Goal: Information Seeking & Learning: Check status

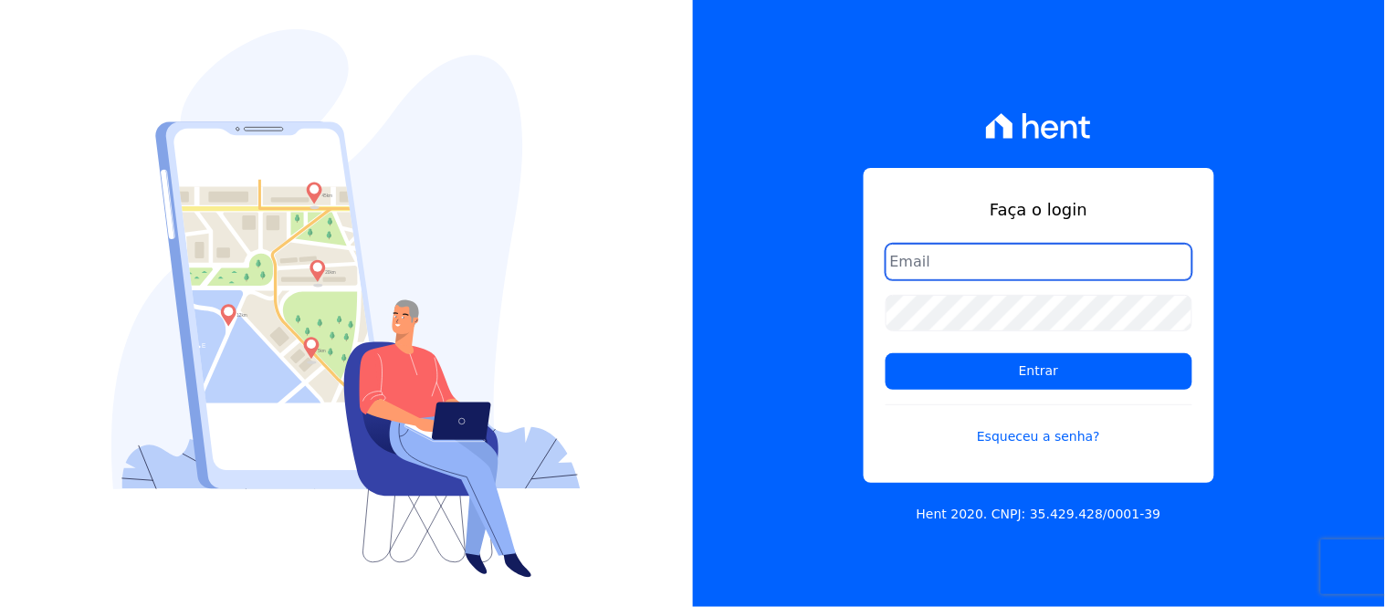
type input "[EMAIL_ADDRESS][DOMAIN_NAME]"
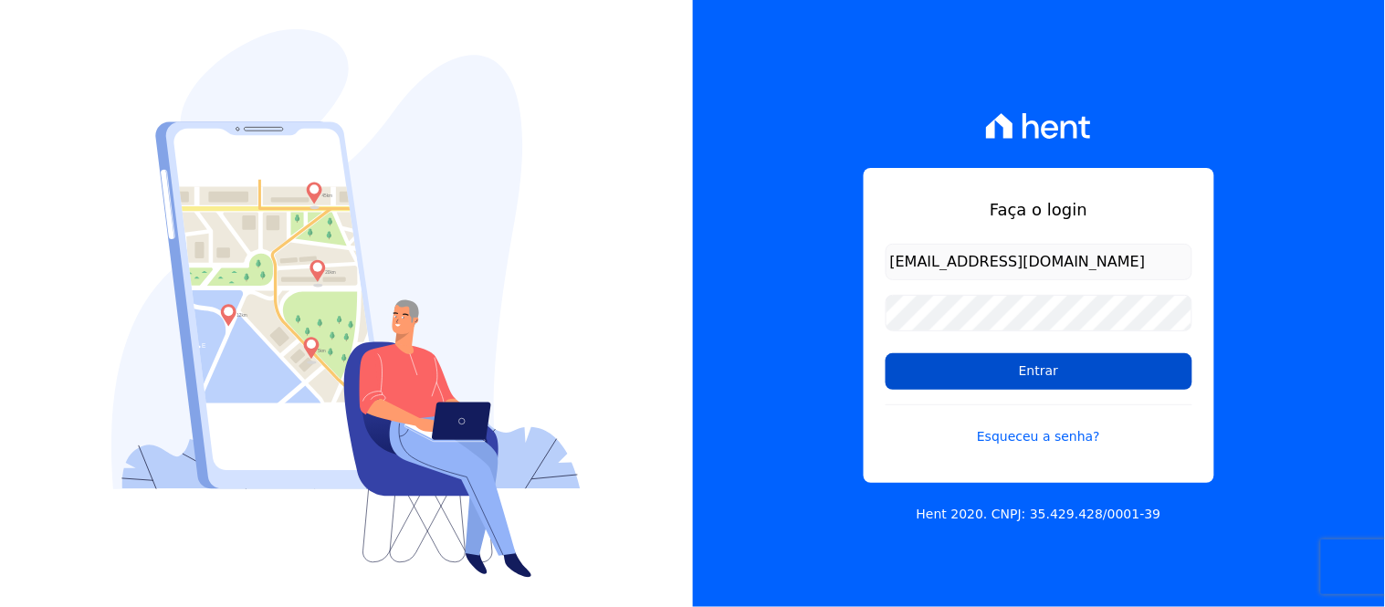
click at [977, 357] on input "Entrar" at bounding box center [1039, 371] width 307 height 37
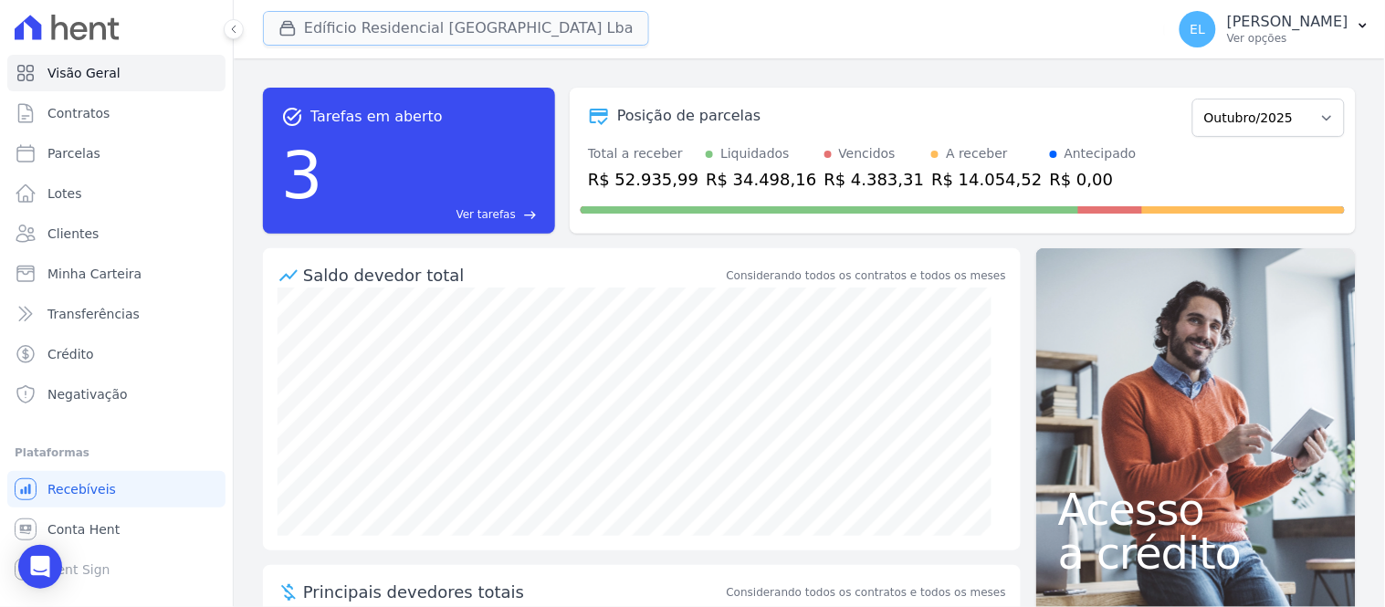
click at [336, 28] on button "Edíficio Residencial Grevílea Park Lba" at bounding box center [456, 28] width 386 height 35
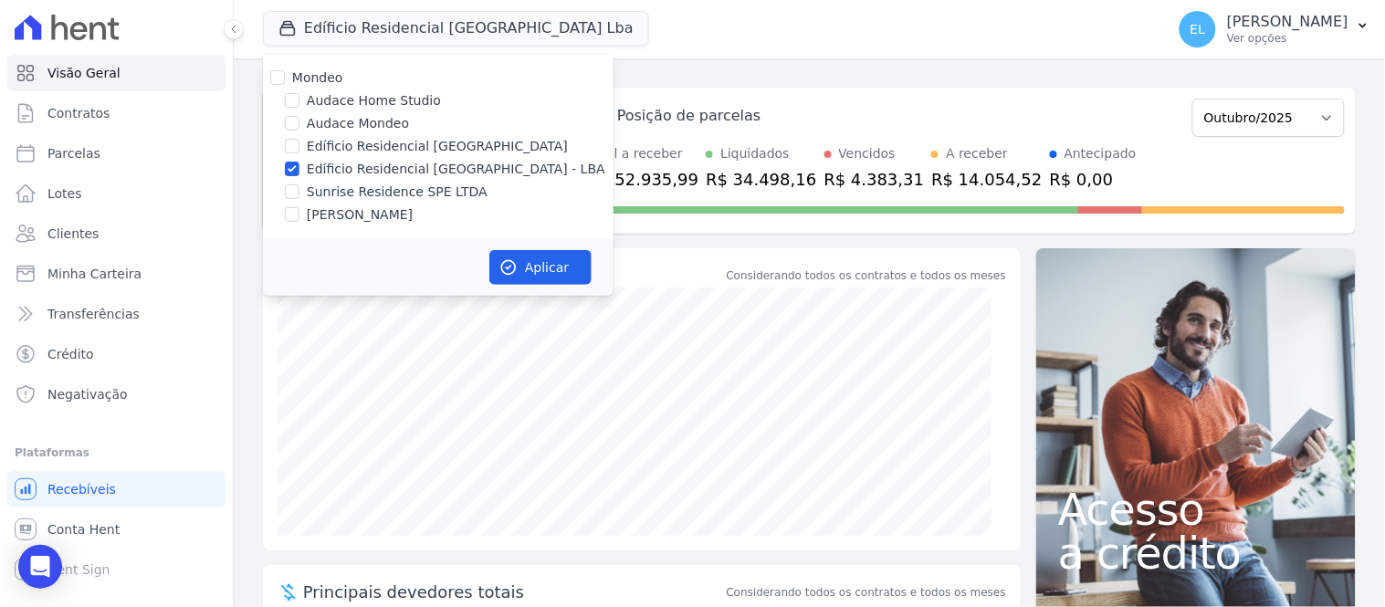
click at [298, 184] on div at bounding box center [292, 192] width 15 height 18
click at [289, 190] on input "Sunrise Residence SPE LTDA" at bounding box center [292, 191] width 15 height 15
checkbox input "true"
click at [295, 169] on input "Edíficio Residencial [GEOGRAPHIC_DATA] - LBA" at bounding box center [292, 169] width 15 height 15
checkbox input "false"
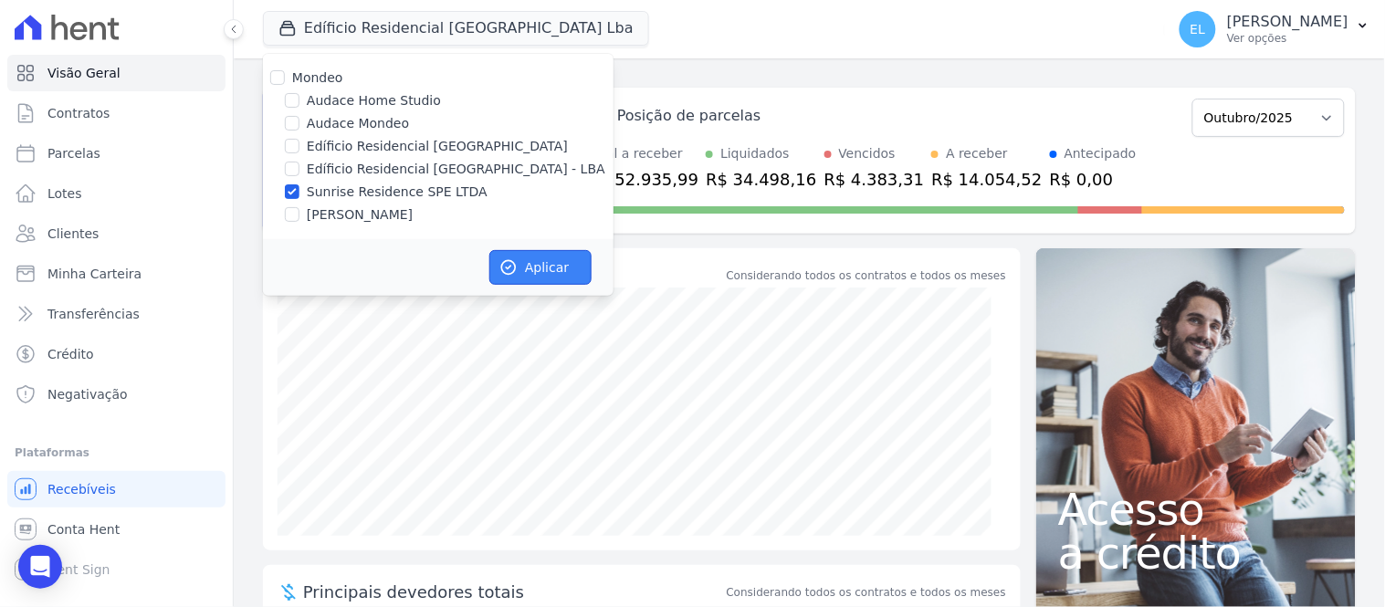
click at [534, 268] on button "Aplicar" at bounding box center [540, 267] width 102 height 35
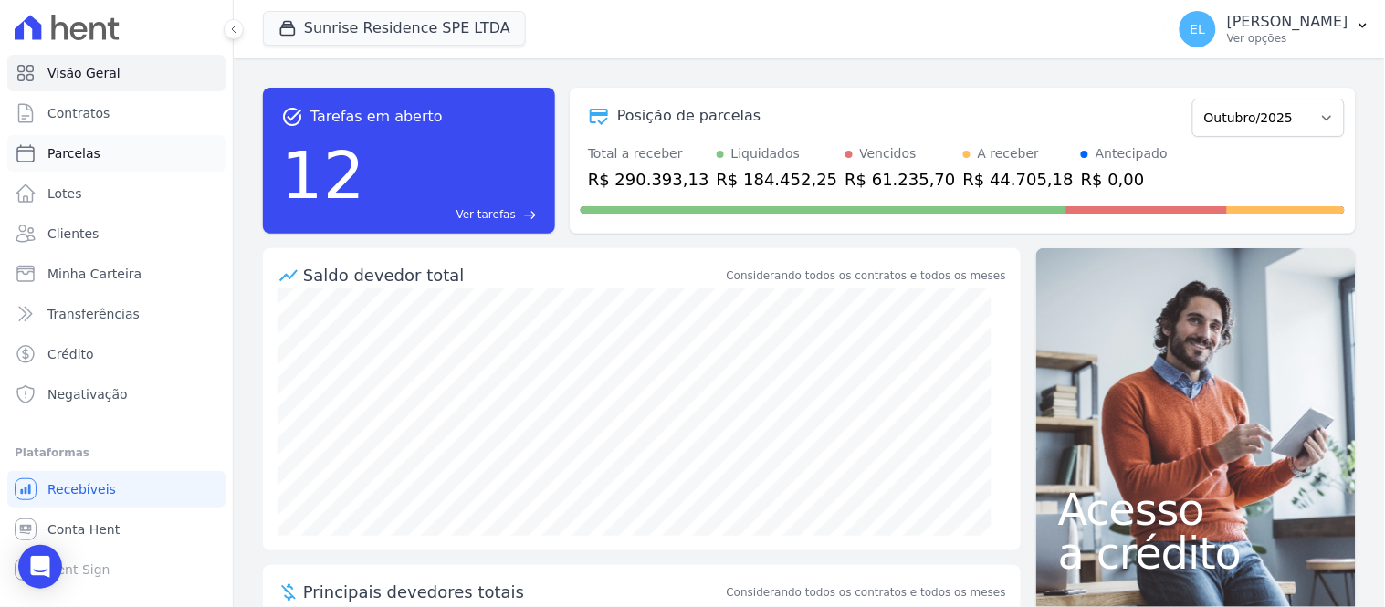
click at [91, 151] on span "Parcelas" at bounding box center [73, 153] width 53 height 18
select select
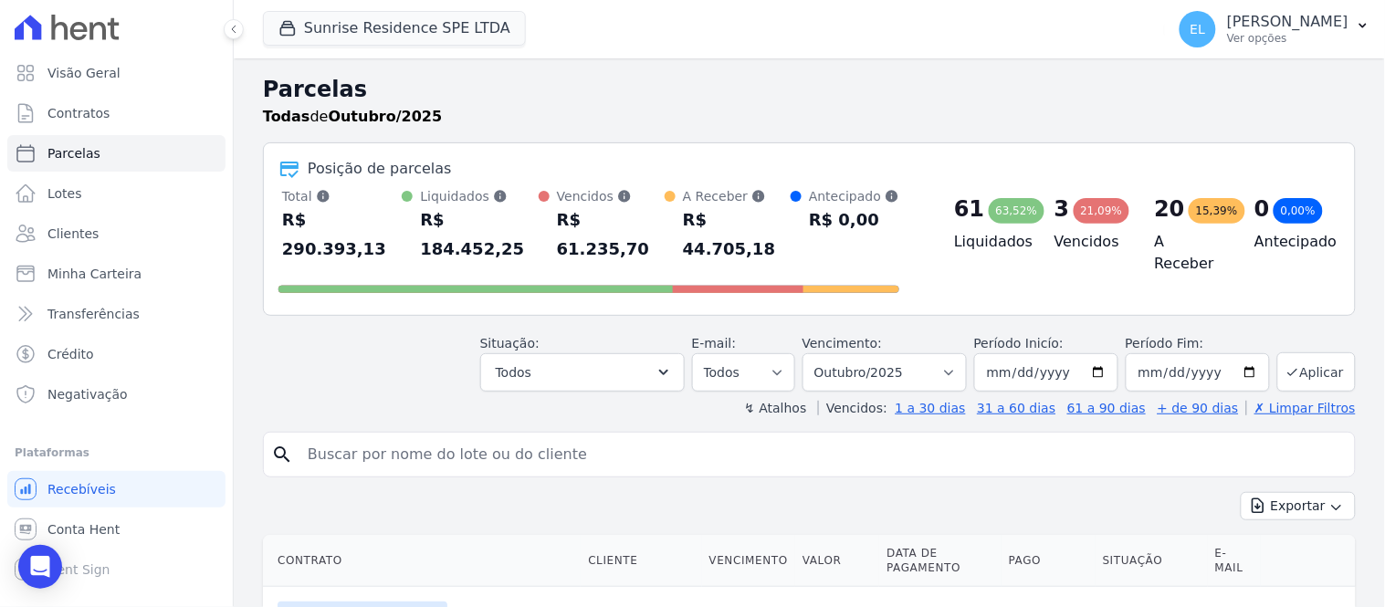
click at [407, 437] on input "search" at bounding box center [822, 455] width 1051 height 37
type input "EDMAR MENDONÇA"
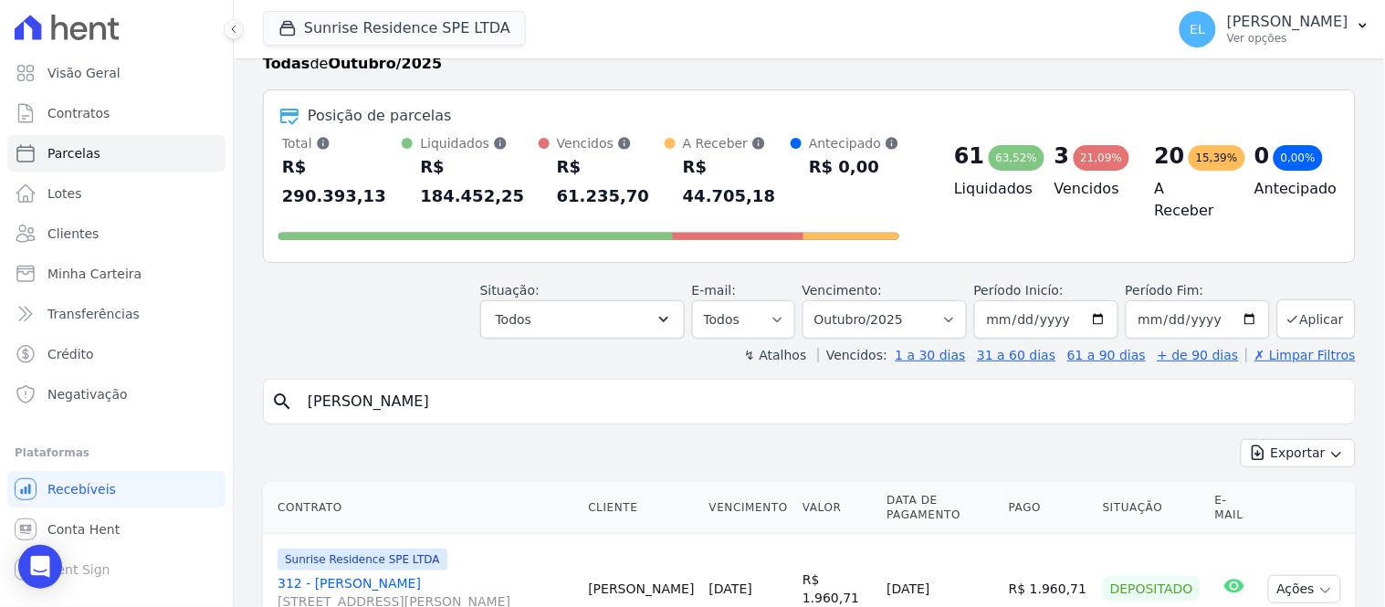
scroll to position [101, 0]
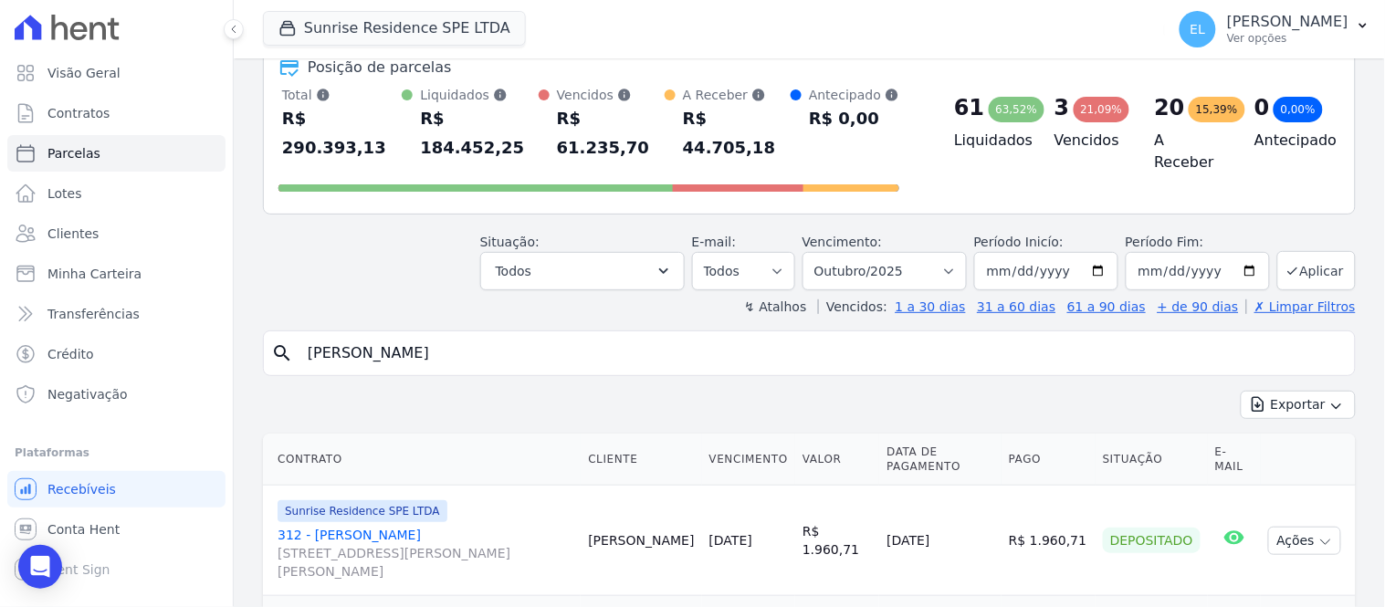
select select
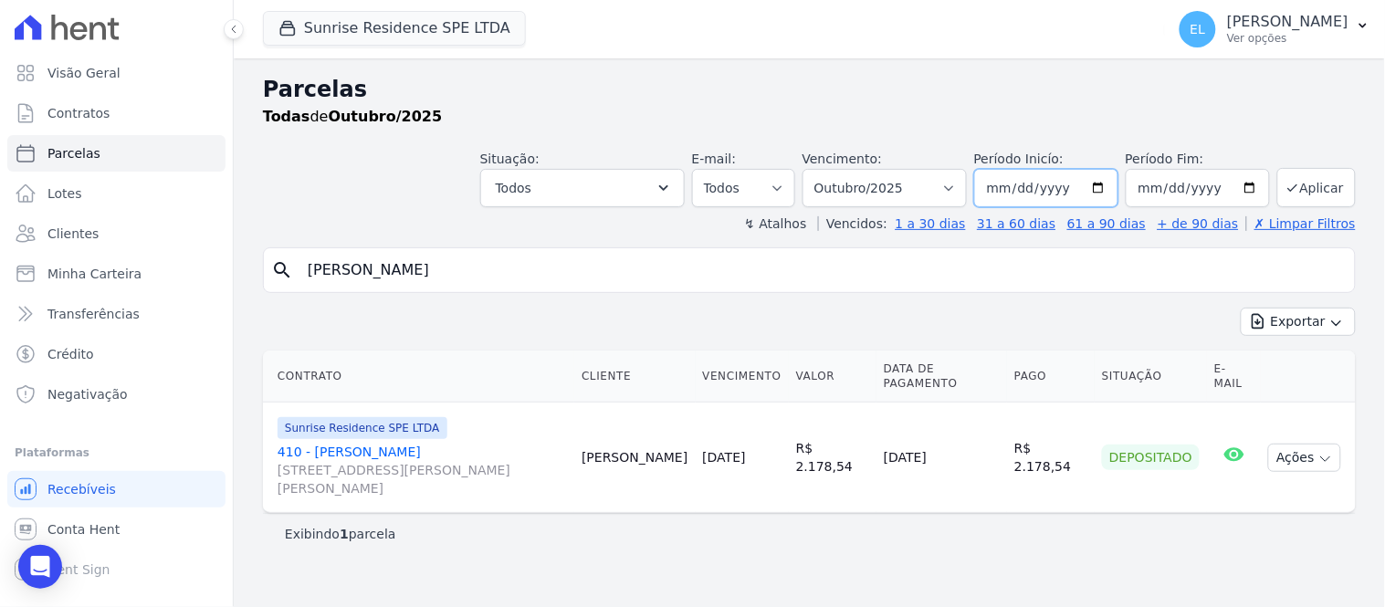
click at [1026, 194] on input "2025-10-01" at bounding box center [1046, 188] width 144 height 38
click at [1012, 194] on input "2025-10-01" at bounding box center [1046, 188] width 144 height 38
type input "2025-10-01"
type input "[DATE]"
click at [1318, 180] on button "Aplicar" at bounding box center [1317, 187] width 79 height 39
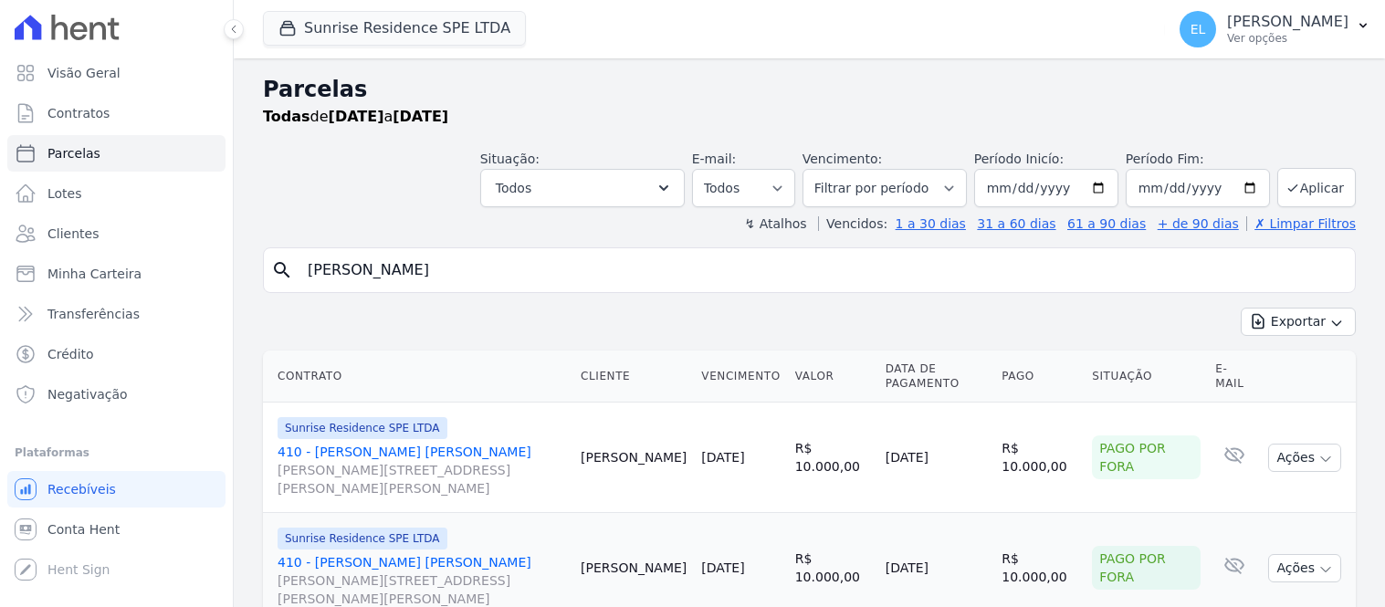
select select
drag, startPoint x: 500, startPoint y: 271, endPoint x: 257, endPoint y: 261, distance: 244.0
click at [232, 263] on div "Visão Geral Contratos Parcelas Lotes Clientes Minha Carteira Transferências Cré…" at bounding box center [692, 303] width 1385 height 607
type input "CLAUDINEI"
click at [425, 279] on input "CLAUDINEI" at bounding box center [822, 270] width 1051 height 37
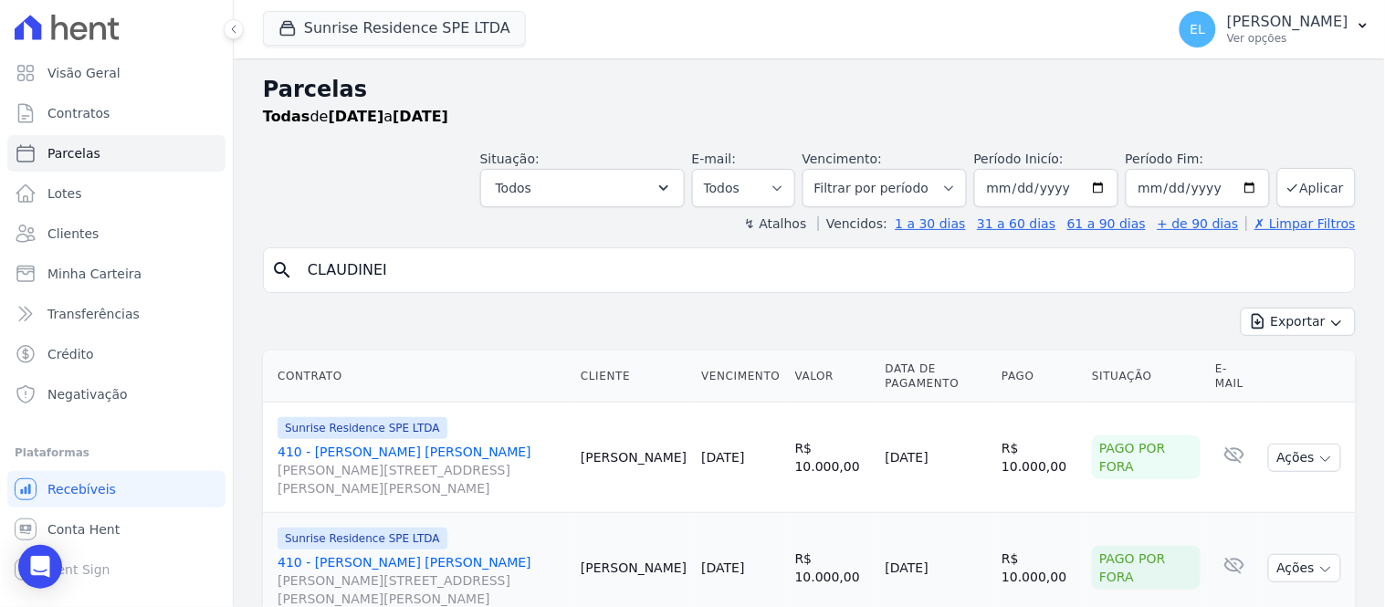
select select
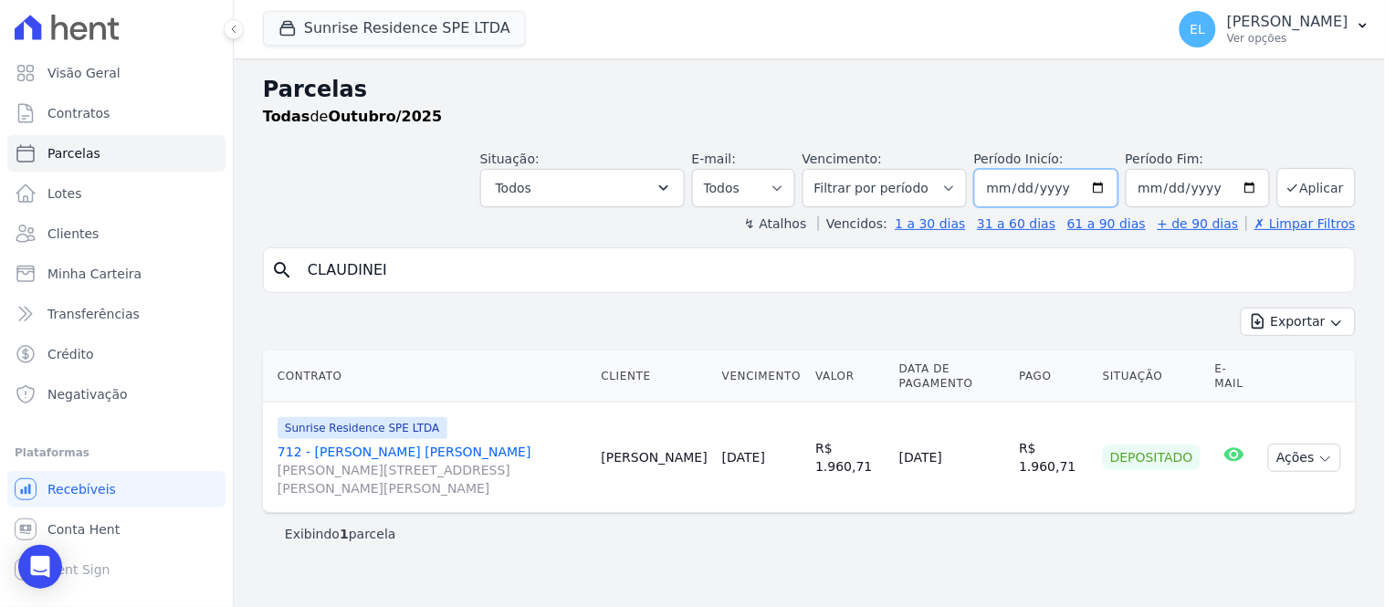
click at [1011, 185] on input "2025-10-01" at bounding box center [1046, 188] width 144 height 38
type input "2025-10-01"
type input "[DATE]"
click at [1310, 186] on button "Aplicar" at bounding box center [1317, 187] width 79 height 39
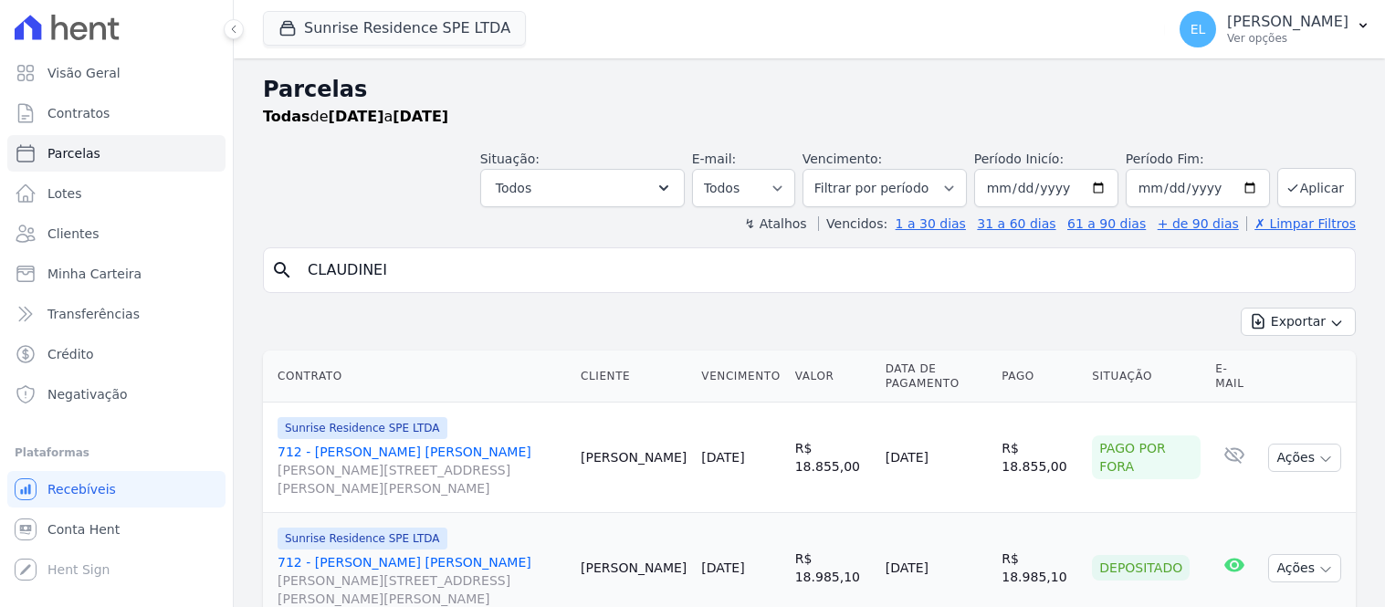
select select
drag, startPoint x: 432, startPoint y: 258, endPoint x: 268, endPoint y: 278, distance: 164.7
click at [268, 278] on div "search CLAUDINEI" at bounding box center [809, 270] width 1093 height 46
type input "[PERSON_NAME]"
select select
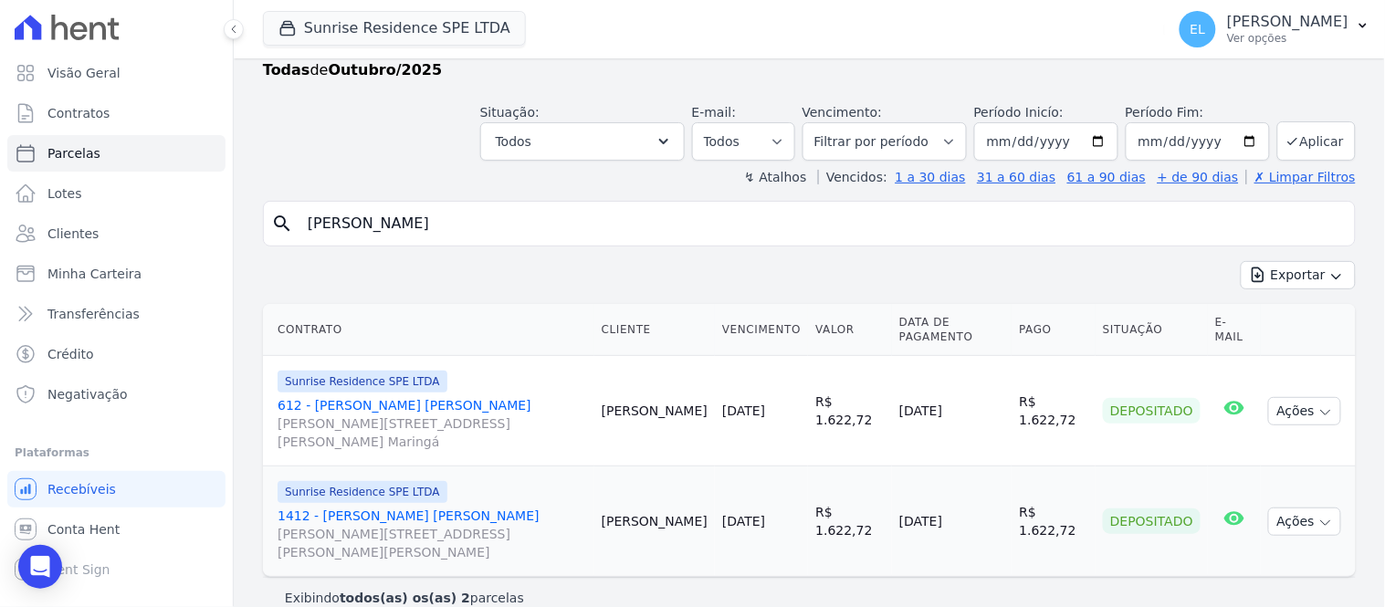
scroll to position [71, 0]
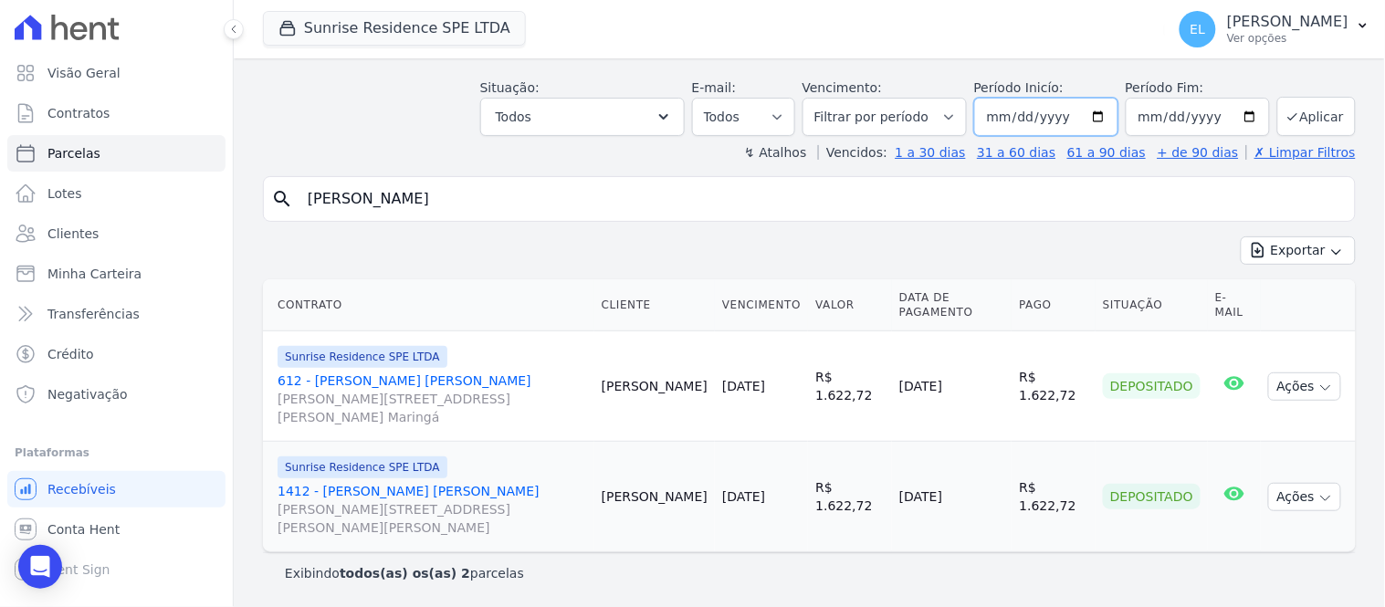
click at [991, 115] on input "2025-10-01" at bounding box center [1046, 117] width 144 height 38
type input "2025-10-01"
type input "202520-01-01"
type input "[DATE]"
click at [1306, 120] on button "Aplicar" at bounding box center [1317, 116] width 79 height 39
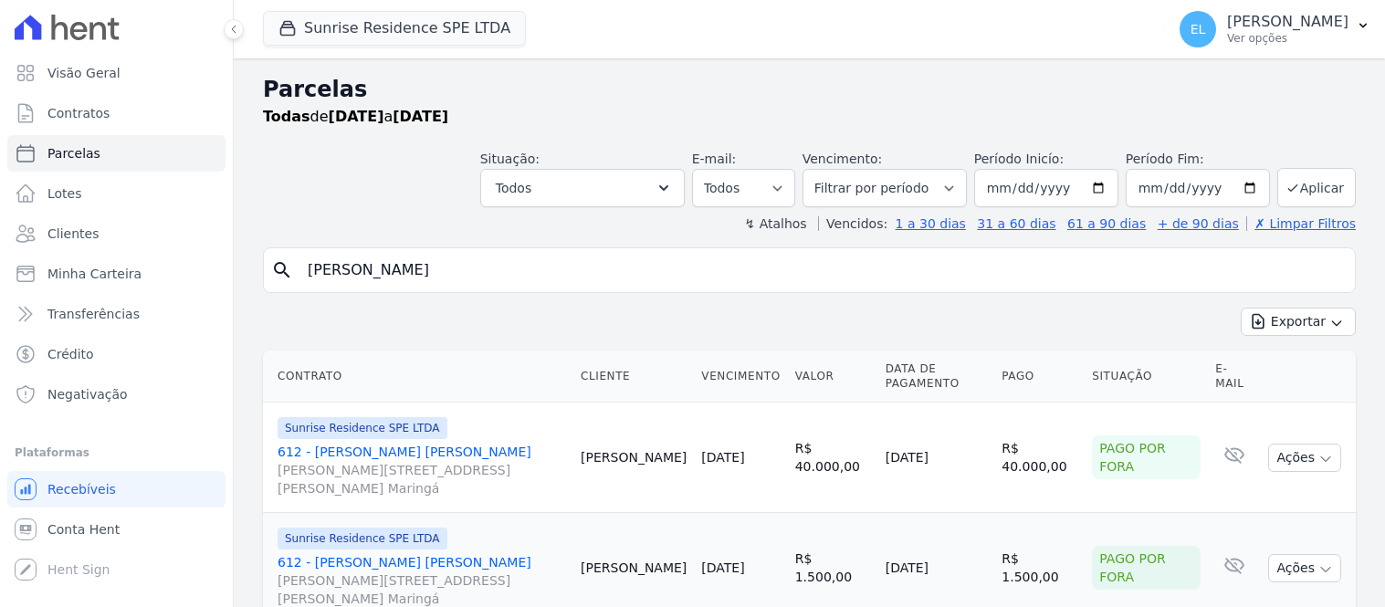
select select
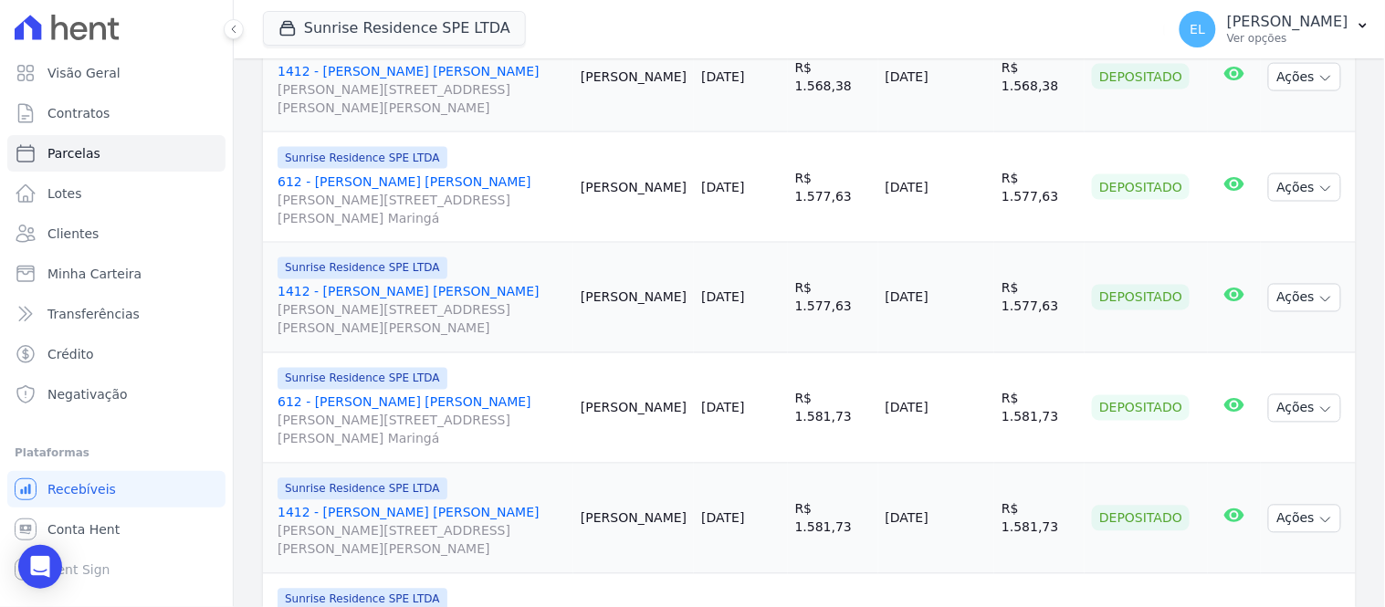
scroll to position [2639, 0]
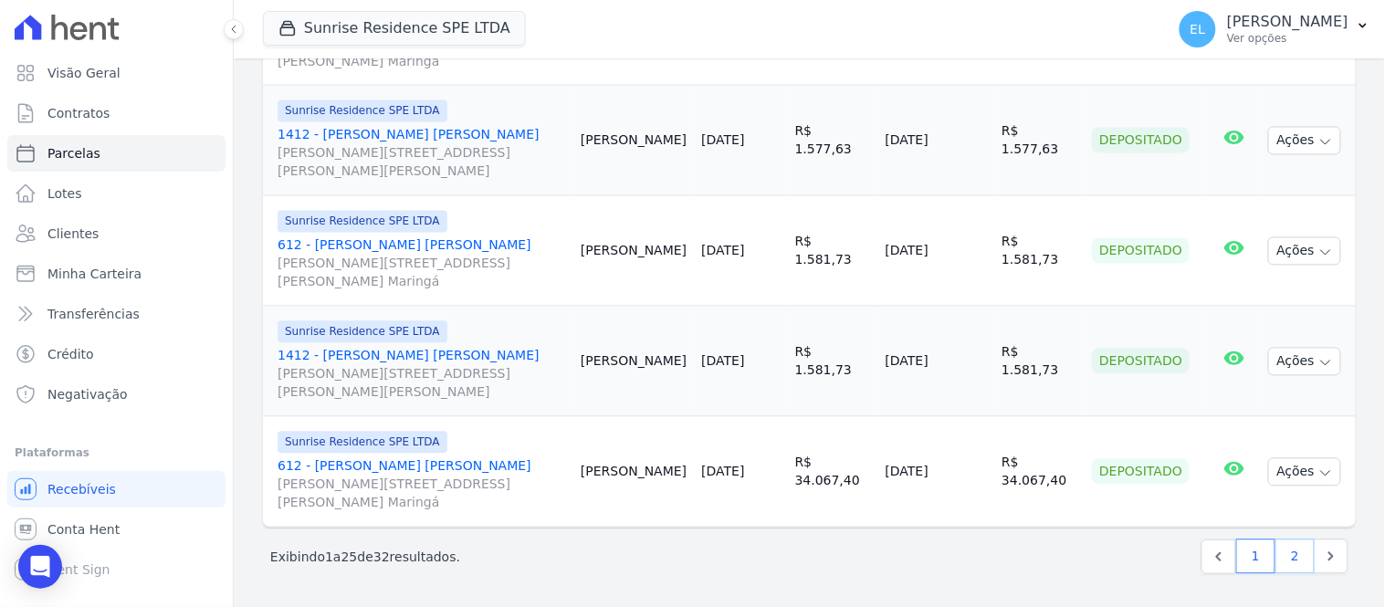
click at [1285, 552] on link "2" at bounding box center [1295, 557] width 39 height 35
select select
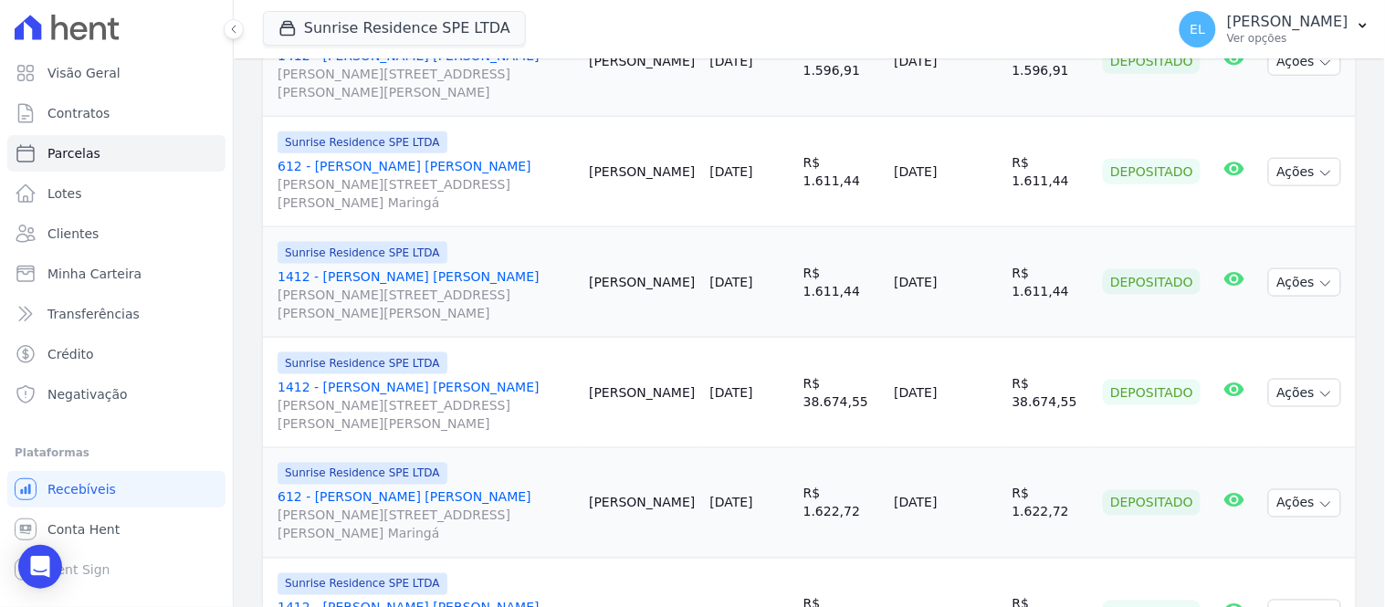
scroll to position [649, 0]
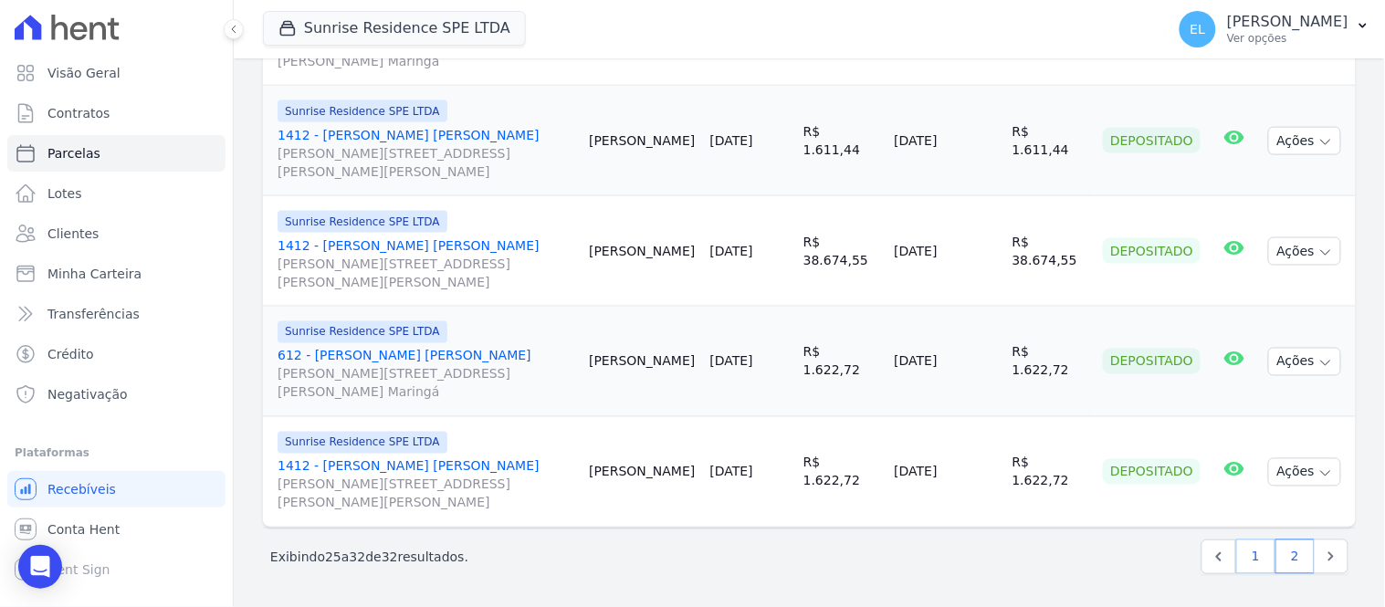
click at [1244, 562] on link "1" at bounding box center [1255, 557] width 39 height 35
